Goal: Find specific page/section: Find specific page/section

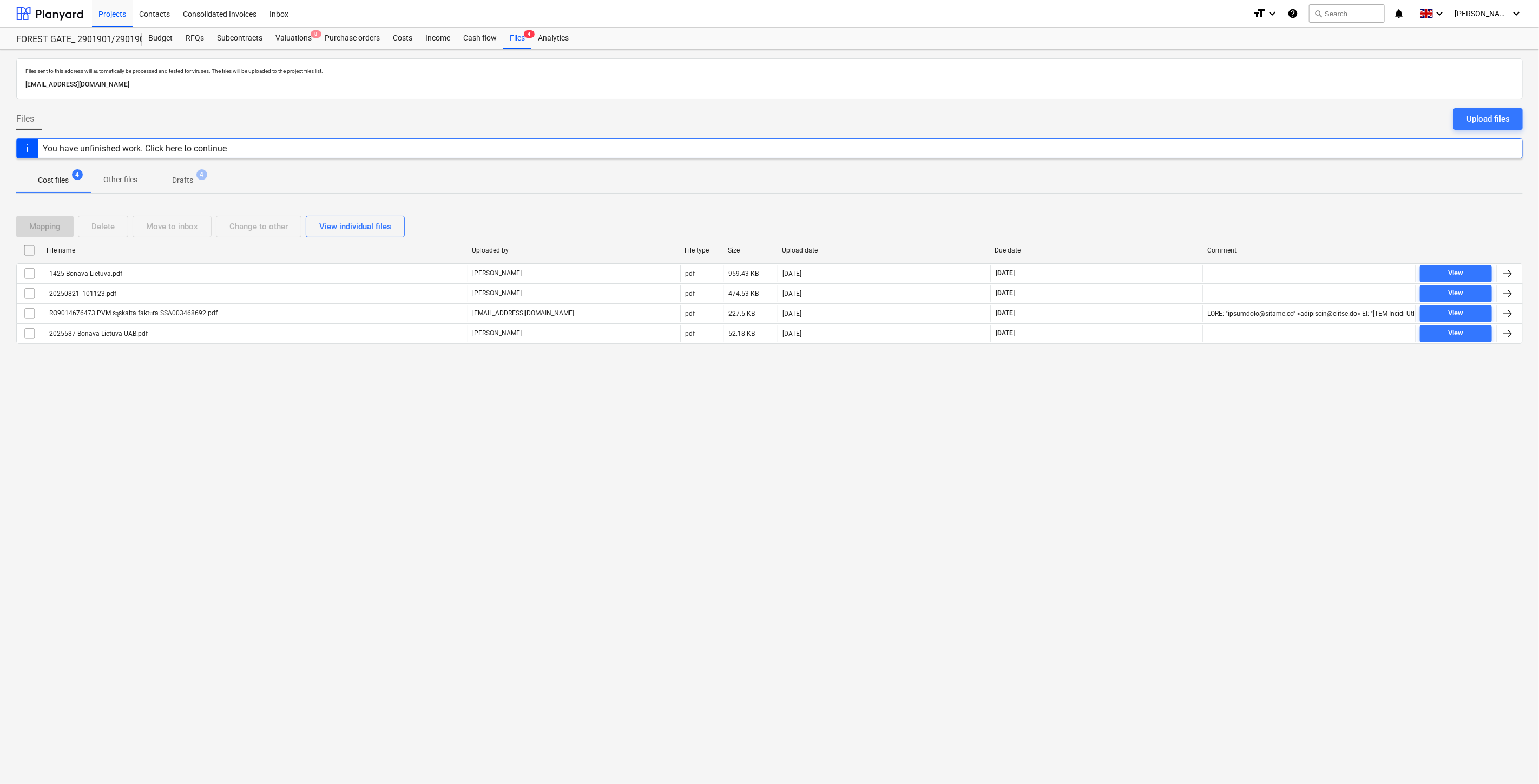
click at [796, 452] on div "Files sent to this address will automatically be processed and tested for virus…" at bounding box center [770, 416] width 1539 height 734
click at [529, 474] on div "Files sent to this address will automatically be processed and tested for virus…" at bounding box center [770, 416] width 1539 height 734
drag, startPoint x: 650, startPoint y: 450, endPoint x: 383, endPoint y: 366, distance: 279.9
click at [650, 450] on div "Files sent to this address will automatically be processed and tested for virus…" at bounding box center [770, 416] width 1539 height 734
drag, startPoint x: 50, startPoint y: 18, endPoint x: 56, endPoint y: 27, distance: 10.8
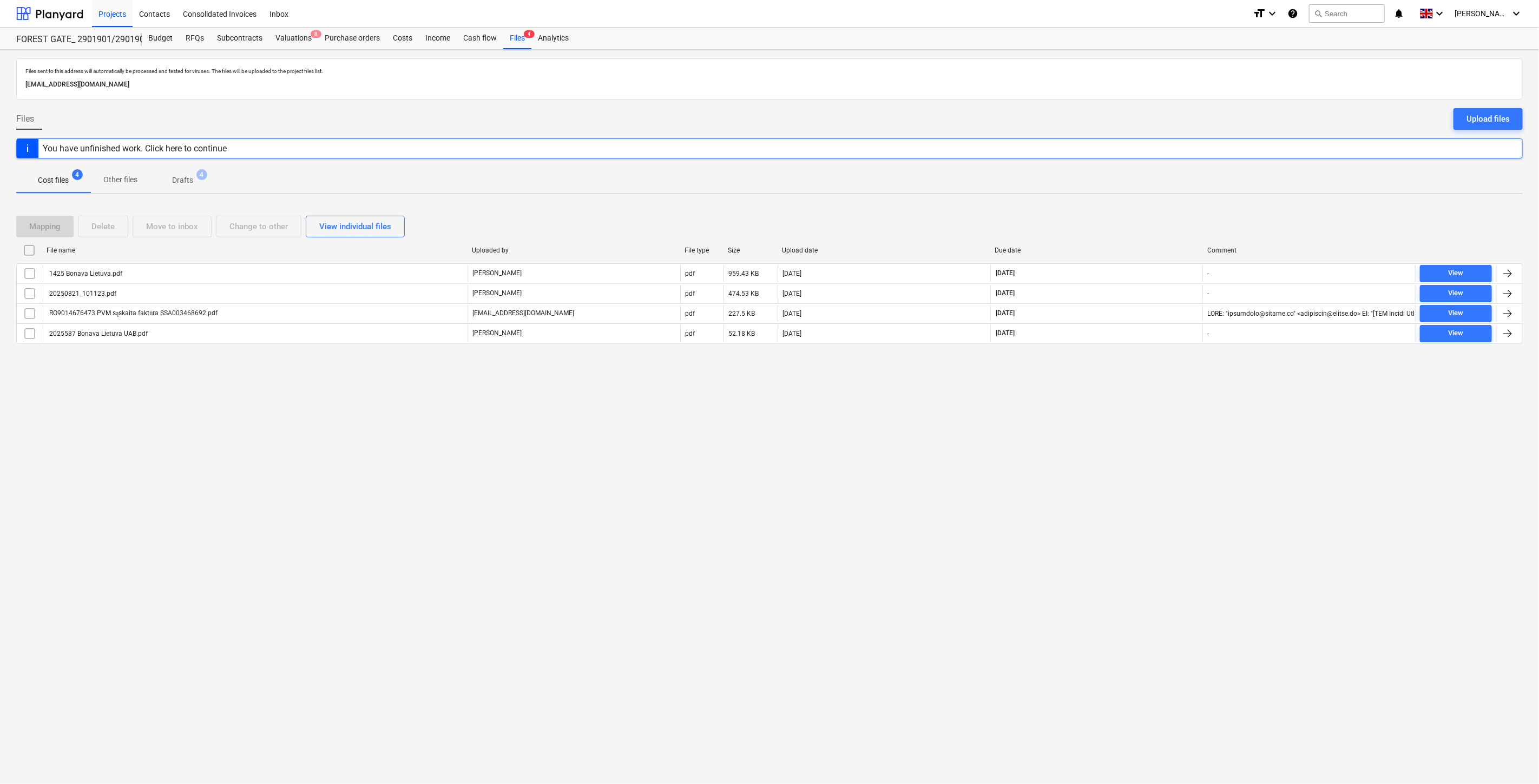
click at [50, 18] on div at bounding box center [50, 13] width 67 height 27
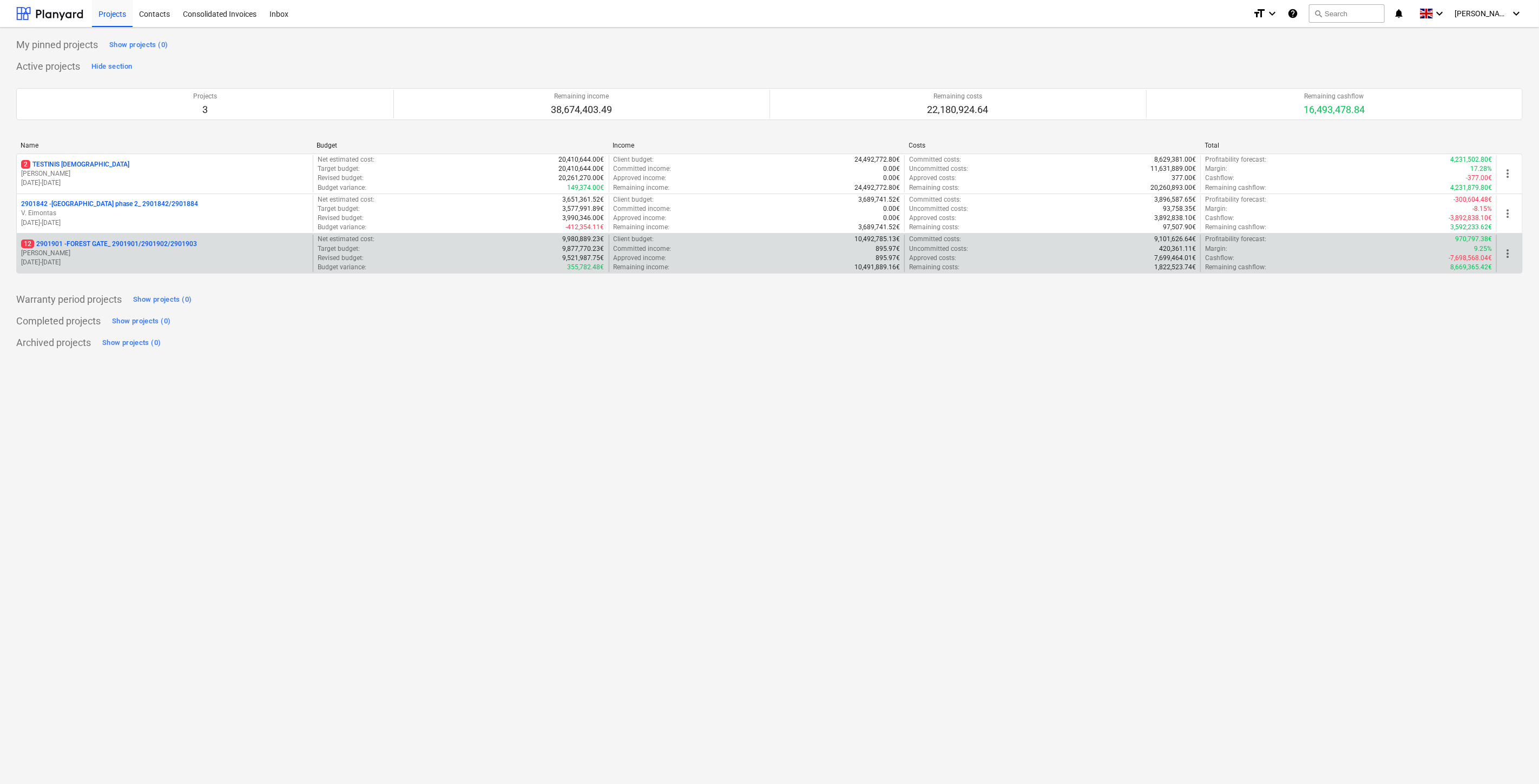
click at [115, 251] on p "[PERSON_NAME]" at bounding box center [165, 253] width 287 height 10
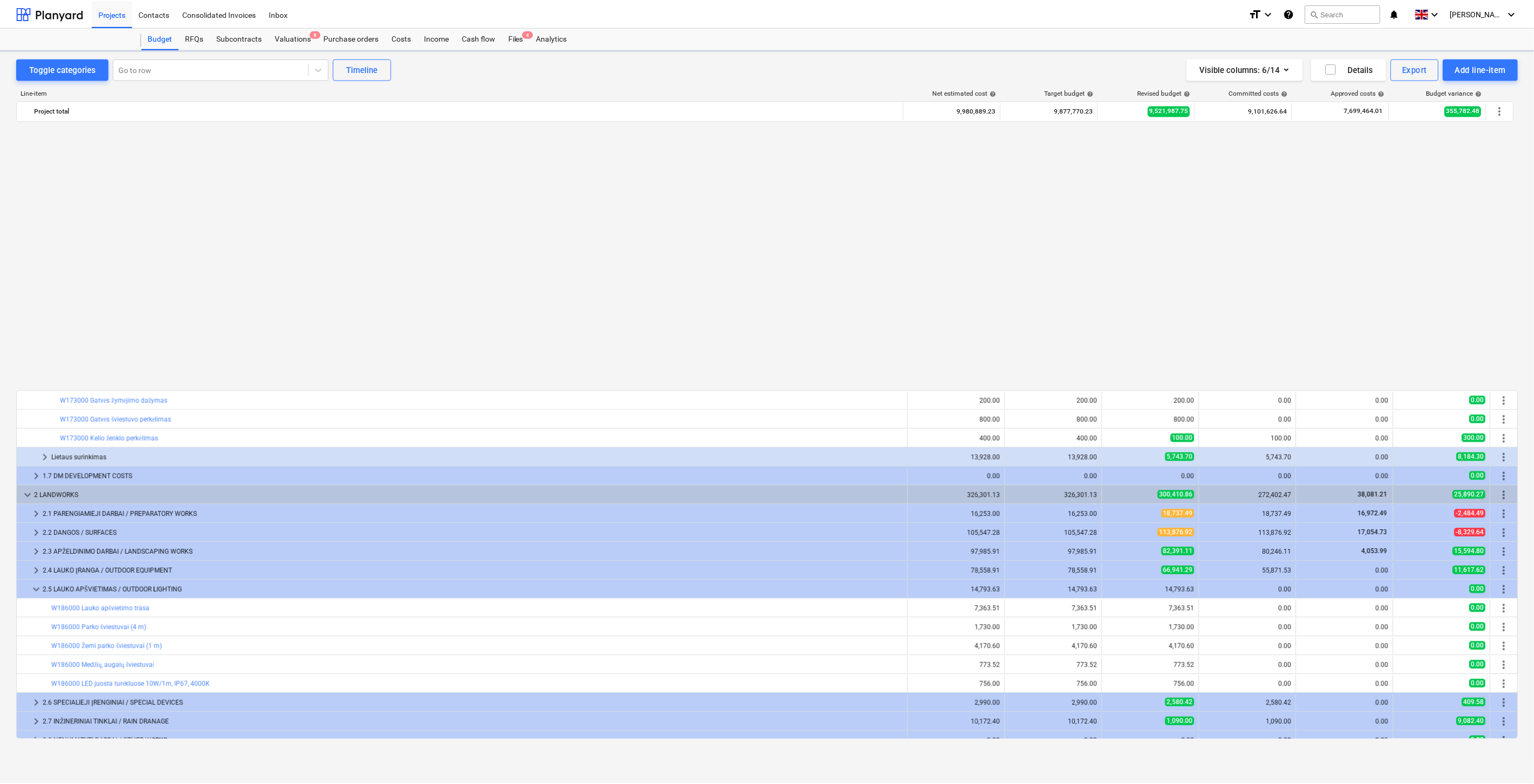
scroll to position [644, 0]
click at [520, 40] on div "Files 4" at bounding box center [517, 38] width 28 height 22
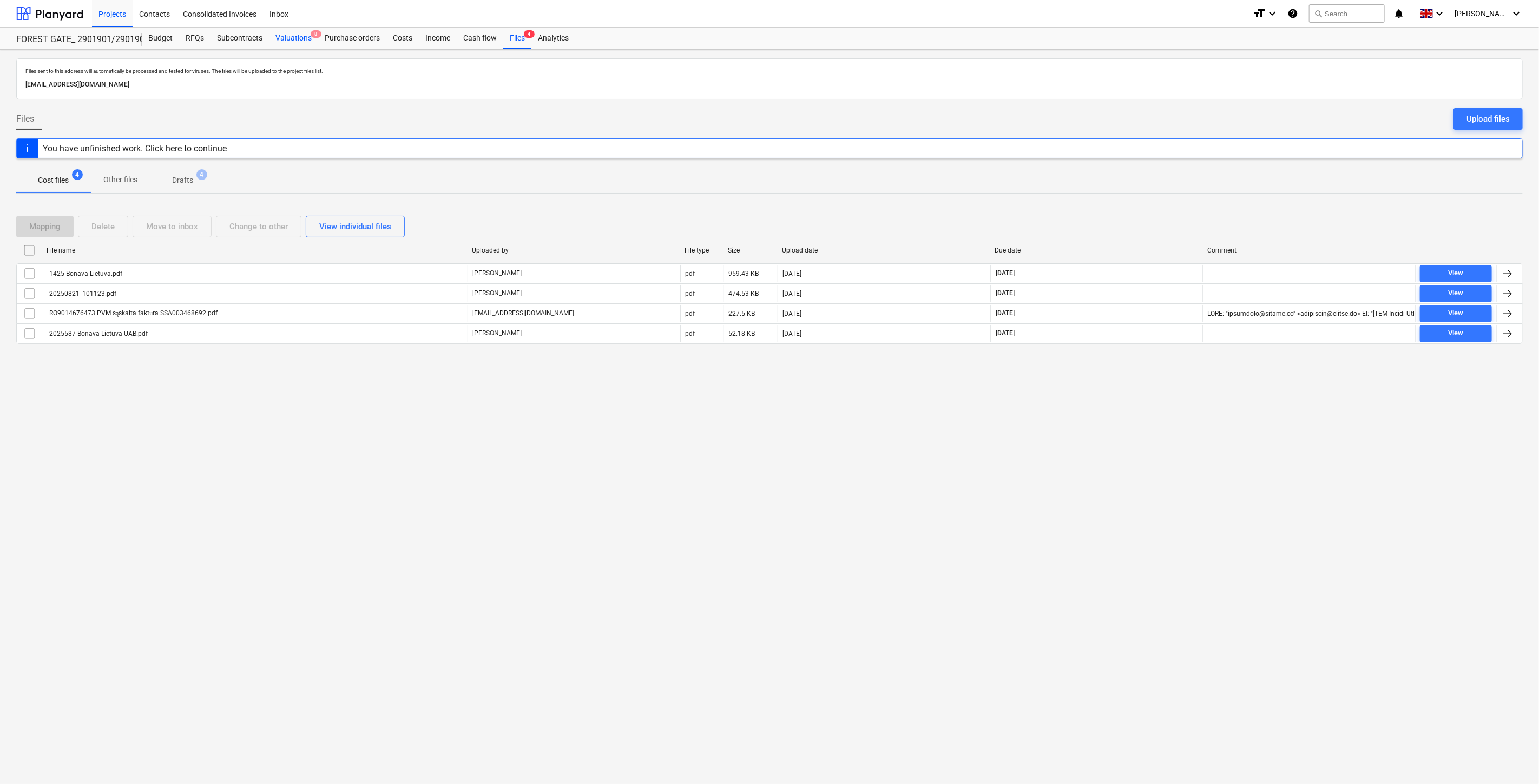
click at [299, 39] on div "Valuations 8" at bounding box center [293, 38] width 49 height 22
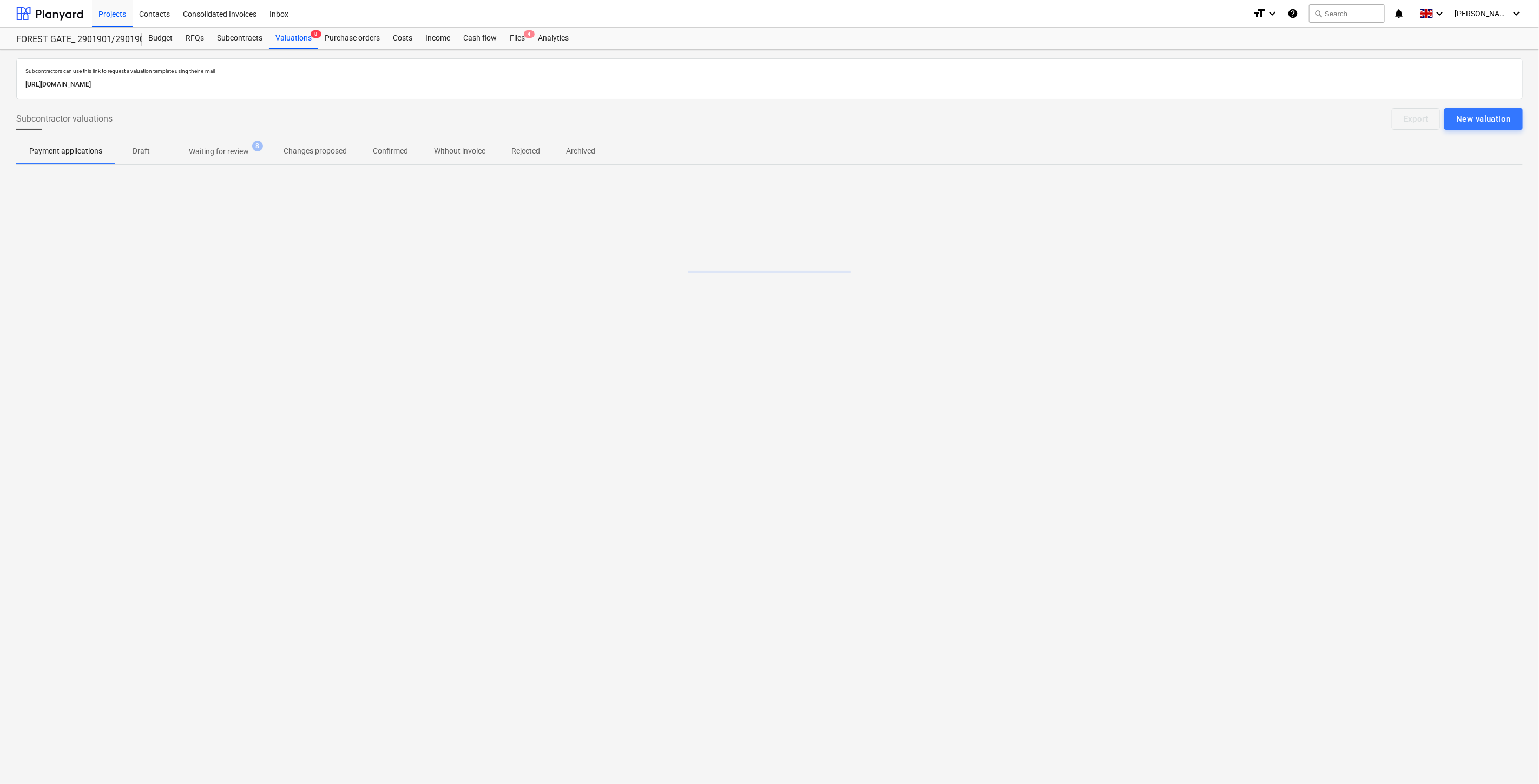
click at [226, 158] on span "Waiting for review 8" at bounding box center [219, 151] width 103 height 19
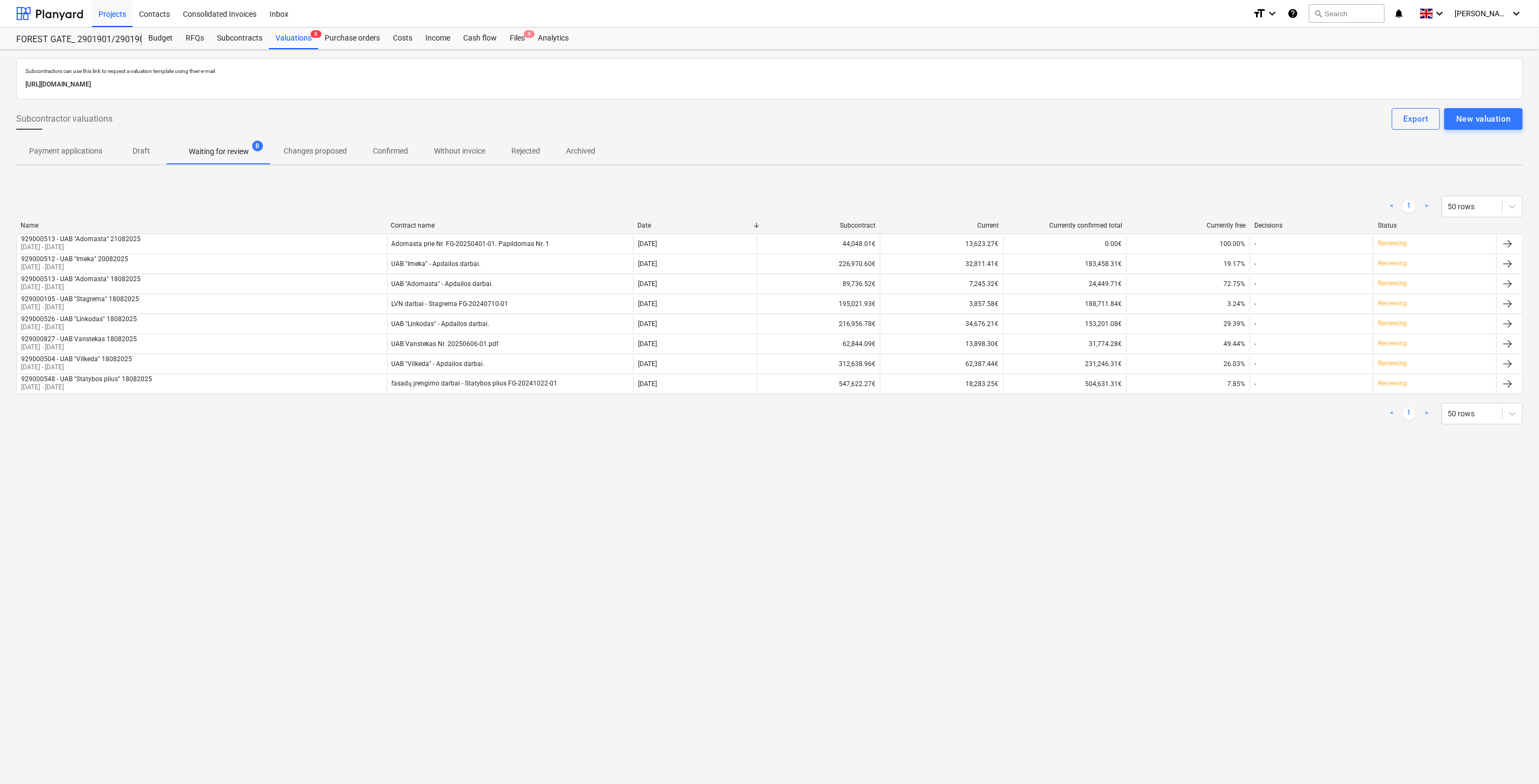
click at [1219, 514] on div "Subcontractors can use this link to request a valuation template using their e-…" at bounding box center [770, 416] width 1539 height 734
click at [1230, 496] on div "Subcontractors can use this link to request a valuation template using their e-…" at bounding box center [770, 416] width 1539 height 734
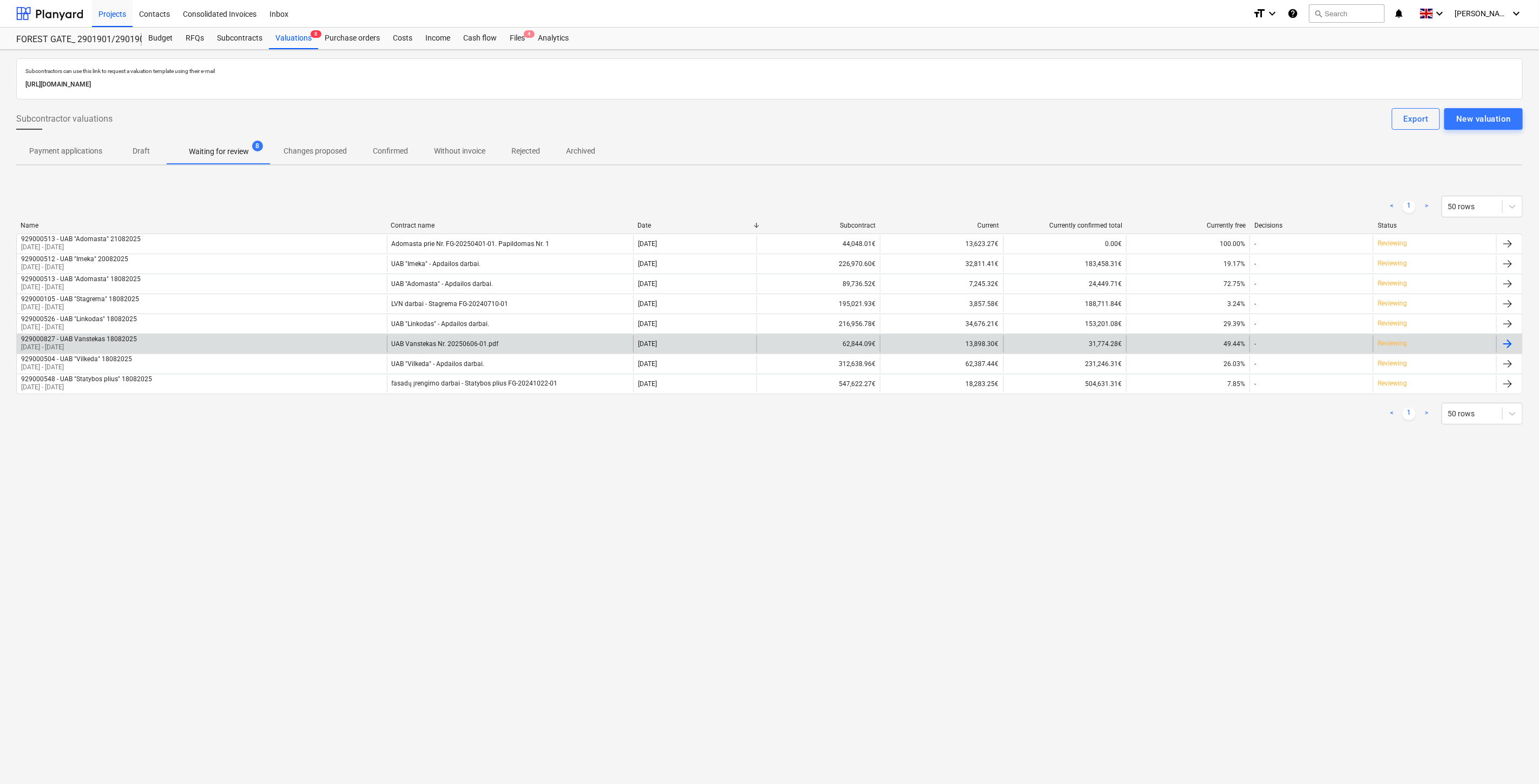
click at [511, 340] on div "UAB Vanstekas Nr. 20250606-01.pdf" at bounding box center [510, 344] width 247 height 18
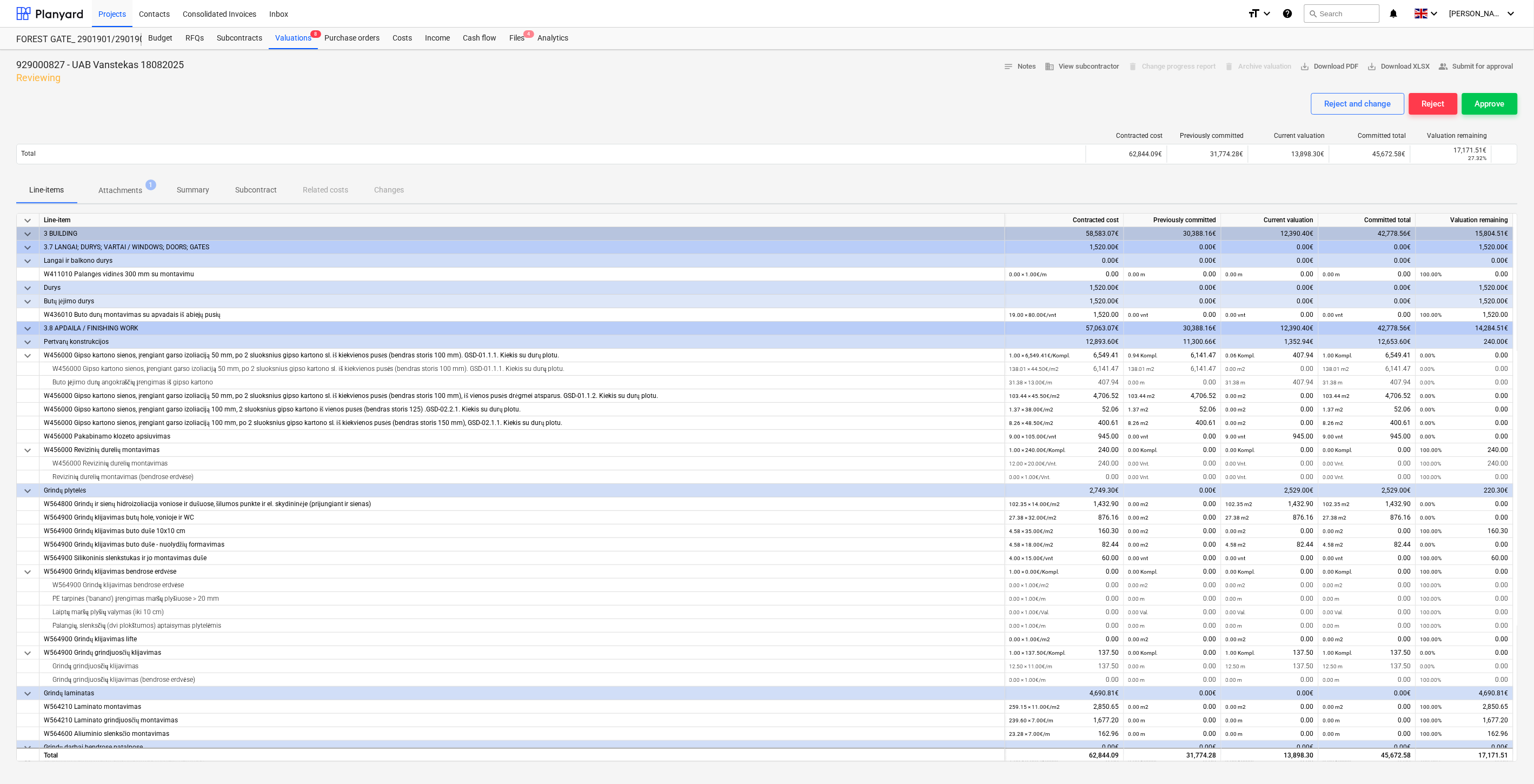
drag, startPoint x: 895, startPoint y: 90, endPoint x: 928, endPoint y: 79, distance: 34.8
click at [898, 90] on div at bounding box center [767, 88] width 1502 height 9
click at [928, 79] on div "929000827 - UAB Vanstekas 18082025 Reviewing notes Notes business View subcontr…" at bounding box center [767, 72] width 1502 height 26
click at [522, 40] on div "Files 4" at bounding box center [517, 38] width 28 height 22
